Goal: Task Accomplishment & Management: Manage account settings

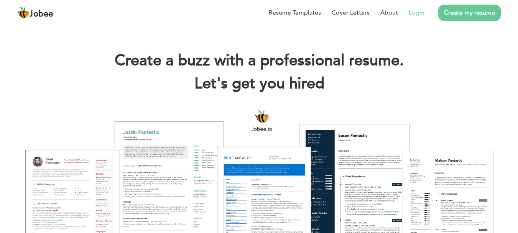
click at [423, 10] on link "Login" at bounding box center [417, 12] width 16 height 9
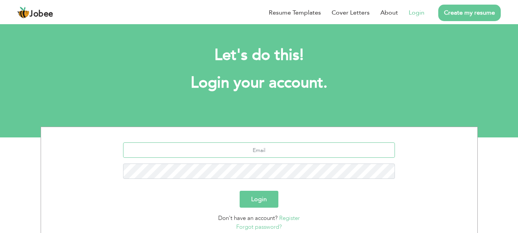
click at [269, 151] on input "text" at bounding box center [259, 149] width 272 height 15
type input "wa.qas@live.com"
click at [296, 181] on div "wa.qas@live.com" at bounding box center [259, 163] width 425 height 42
click at [275, 199] on button "Login" at bounding box center [259, 199] width 39 height 17
click at [259, 225] on link "Forgot password?" at bounding box center [259, 227] width 46 height 8
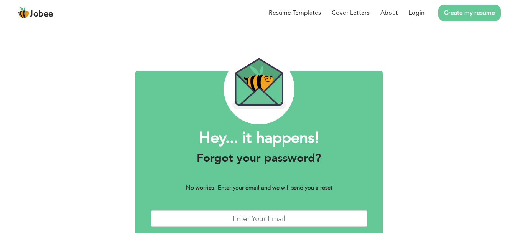
scroll to position [43, 0]
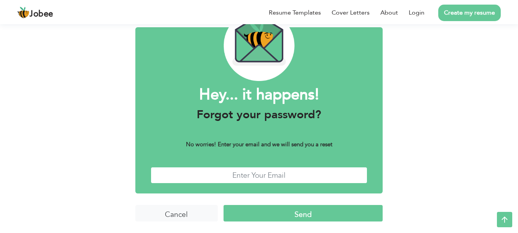
click at [257, 177] on input "text" at bounding box center [259, 175] width 217 height 16
type input "[EMAIL_ADDRESS][DOMAIN_NAME]"
click at [280, 212] on input "Send" at bounding box center [303, 213] width 159 height 16
